Goal: Navigation & Orientation: Find specific page/section

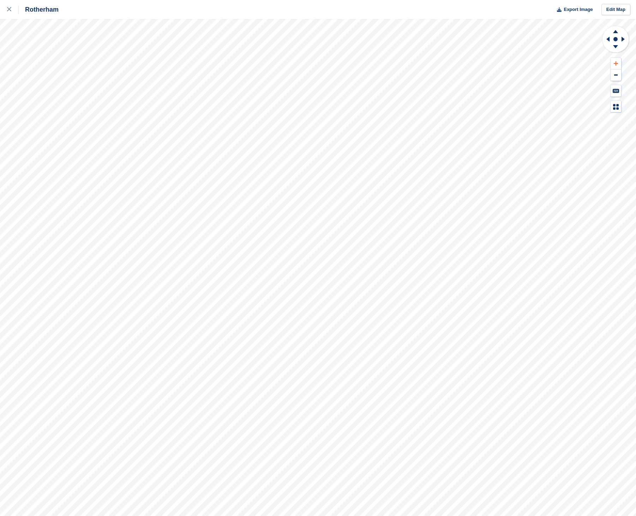
click at [616, 65] on icon at bounding box center [616, 63] width 4 height 4
click at [616, 64] on icon at bounding box center [616, 63] width 4 height 4
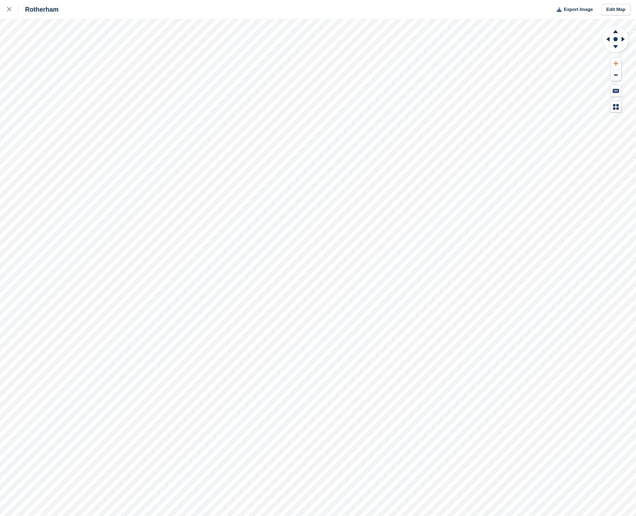
click at [616, 64] on icon at bounding box center [616, 63] width 4 height 4
click at [14, 10] on div at bounding box center [13, 9] width 12 height 8
